Goal: Task Accomplishment & Management: Complete application form

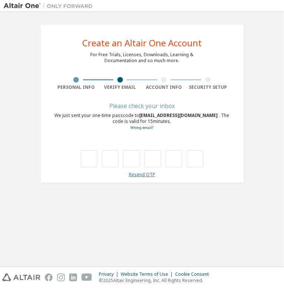
click at [149, 175] on link "Resend OTP" at bounding box center [142, 174] width 26 height 6
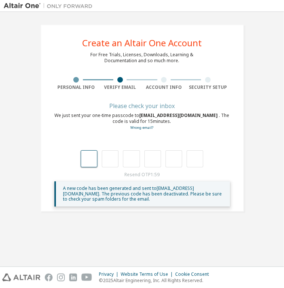
click at [92, 159] on input "text" at bounding box center [89, 158] width 17 height 17
type input "*"
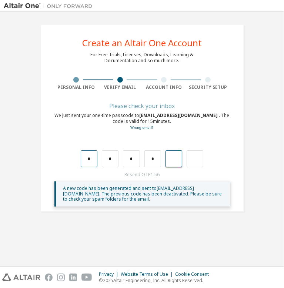
type input "*"
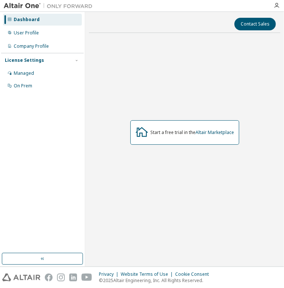
click at [213, 131] on link "Altair Marketplace" at bounding box center [215, 132] width 38 height 6
